Goal: Download file/media

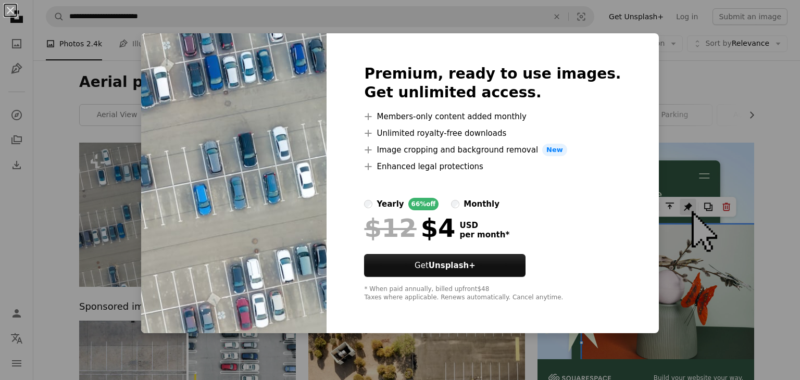
click at [757, 94] on div "An X shape Premium, ready to use images. Get unlimited access. A plus sign Memb…" at bounding box center [400, 190] width 800 height 380
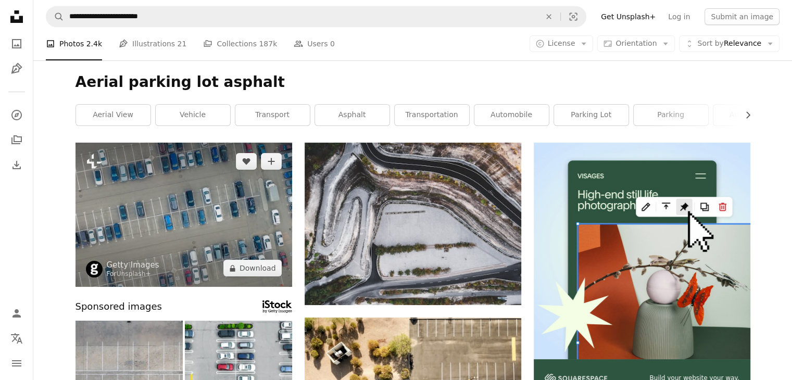
click at [231, 191] on img at bounding box center [184, 215] width 217 height 144
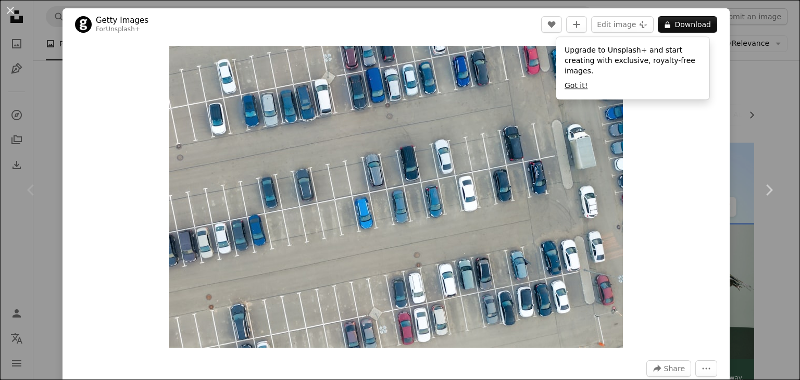
click at [575, 81] on button "Got it!" at bounding box center [576, 86] width 23 height 10
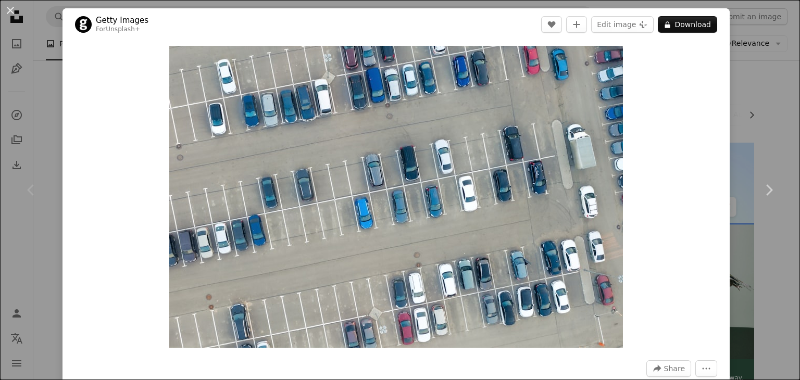
click at [737, 122] on div "An X shape Chevron left Chevron right Getty Images For Unsplash+ A heart A plus…" at bounding box center [400, 190] width 800 height 380
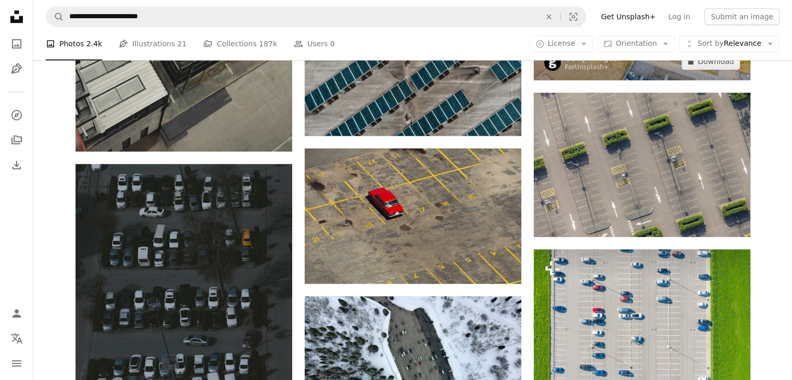
scroll to position [781, 0]
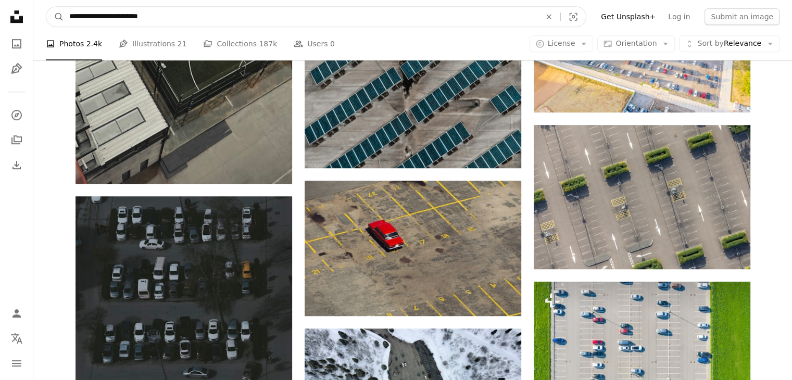
drag, startPoint x: 236, startPoint y: 8, endPoint x: 175, endPoint y: 19, distance: 61.8
click at [176, 19] on input "**********" at bounding box center [300, 17] width 473 height 20
drag, startPoint x: 175, startPoint y: 19, endPoint x: 49, endPoint y: 24, distance: 126.1
click at [49, 25] on form "**********" at bounding box center [316, 16] width 541 height 21
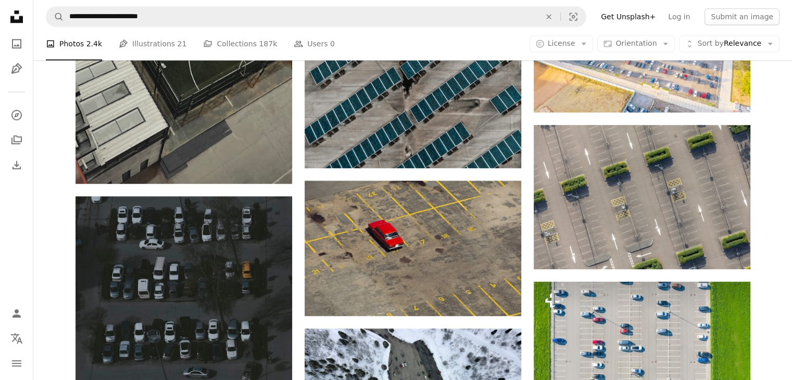
click at [764, 240] on div "Plus sign for Unsplash+ A heart A plus sign Getty Images For Unsplash+ A lock D…" at bounding box center [412, 127] width 759 height 1531
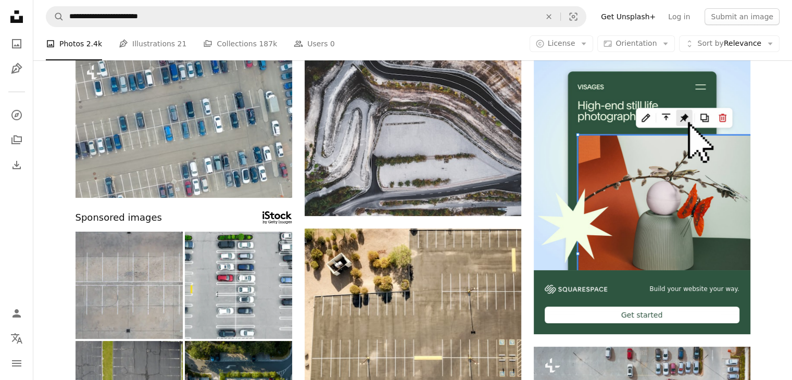
scroll to position [156, 0]
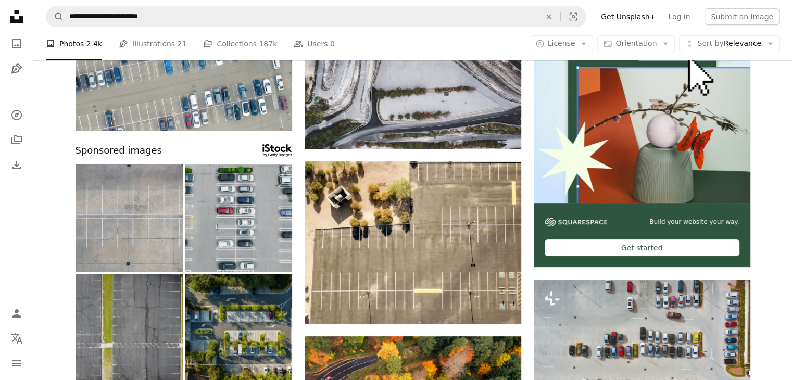
click at [261, 247] on img at bounding box center [238, 218] width 107 height 107
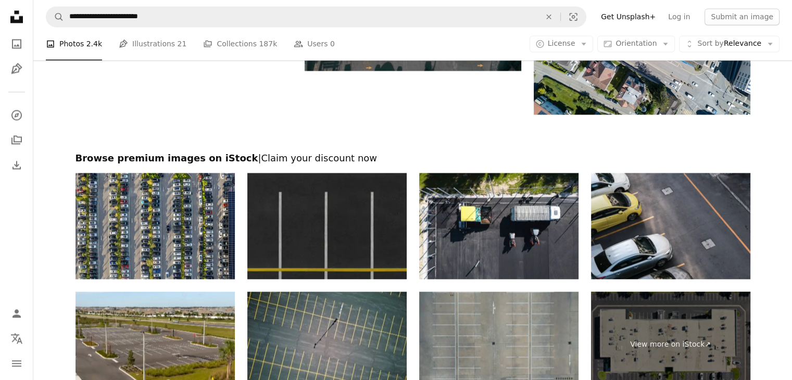
scroll to position [1512, 0]
